Goal: Find contact information: Find contact information

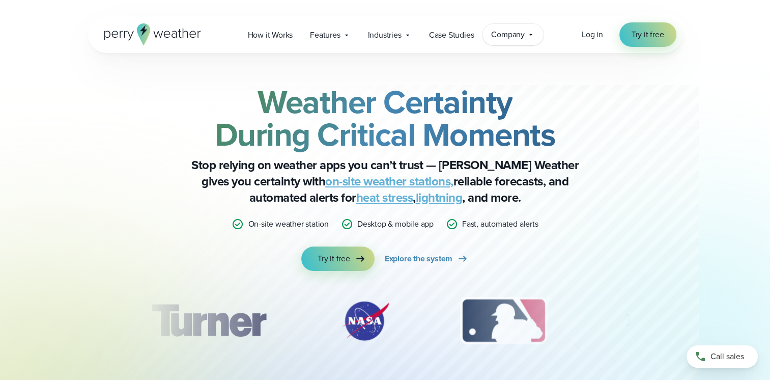
click at [521, 31] on span "Company" at bounding box center [508, 34] width 34 height 12
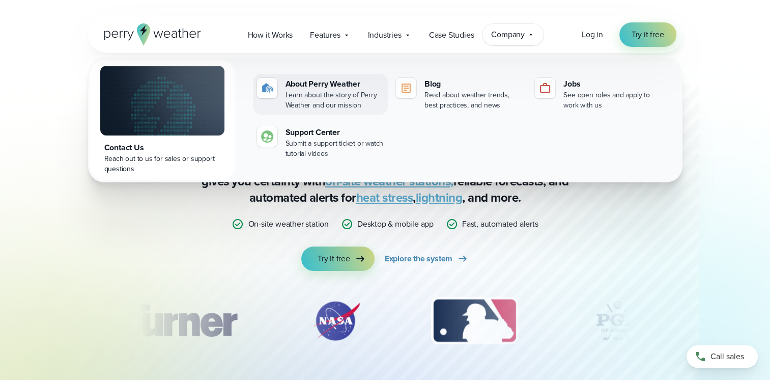
click at [317, 91] on div "Learn about the story of Perry Weather and our mission" at bounding box center [334, 100] width 98 height 20
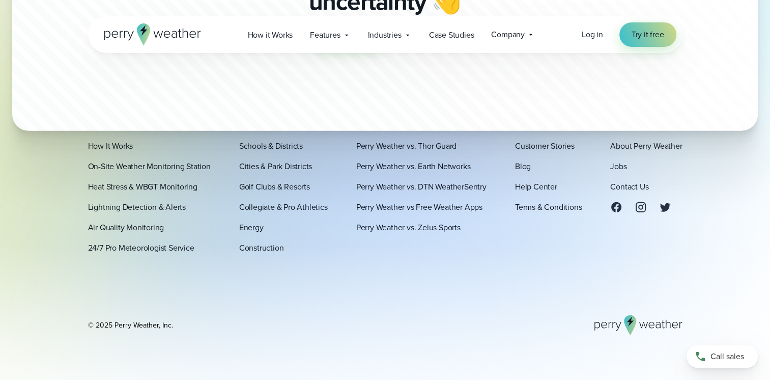
scroll to position [2912, 0]
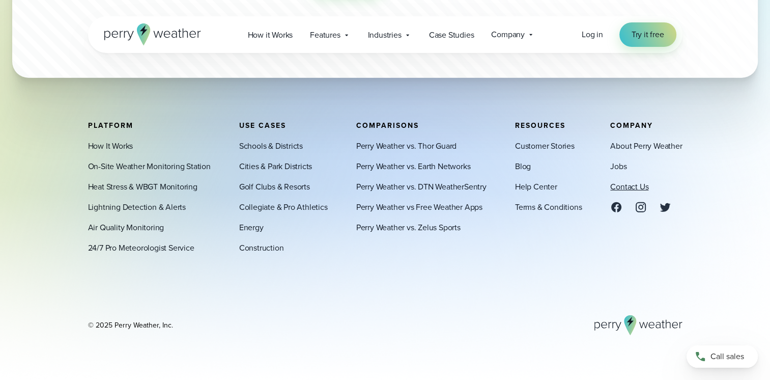
click at [621, 184] on link "Contact Us" at bounding box center [629, 186] width 38 height 12
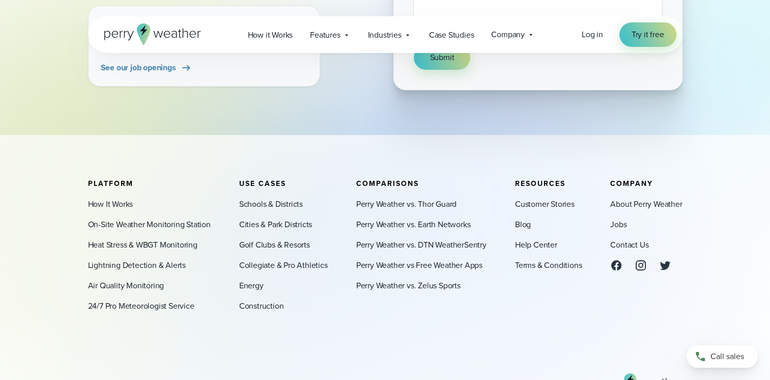
scroll to position [407, 0]
